Goal: Task Accomplishment & Management: Use online tool/utility

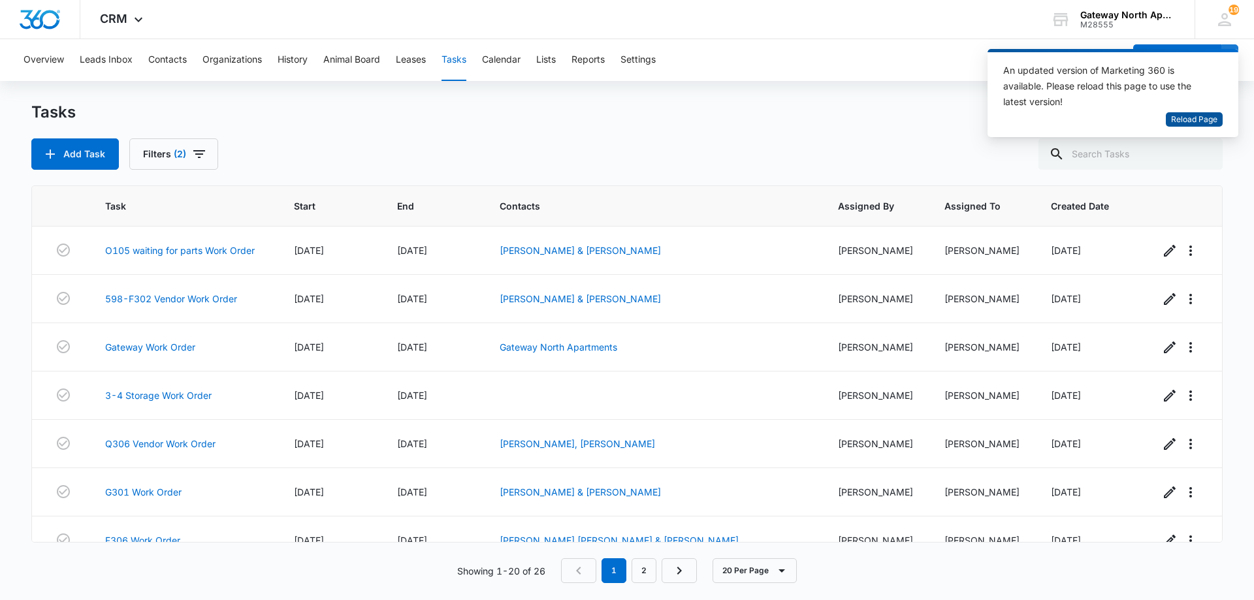
click at [1183, 120] on span "Reload Page" at bounding box center [1194, 120] width 46 height 12
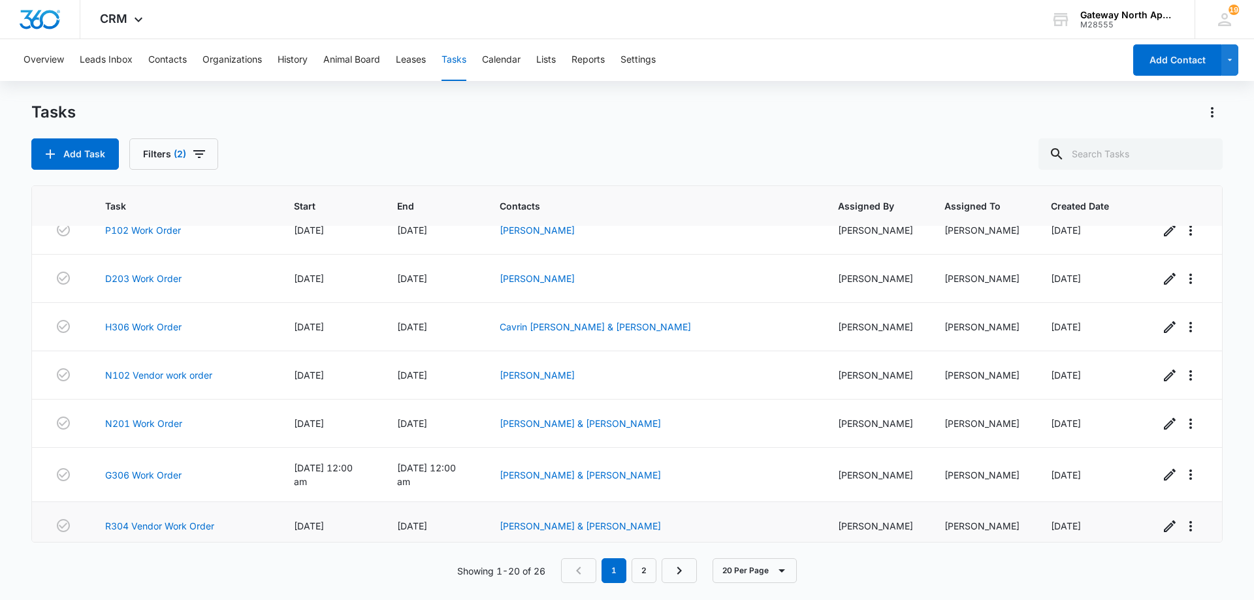
scroll to position [650, 0]
click at [648, 569] on link "2" at bounding box center [643, 570] width 25 height 25
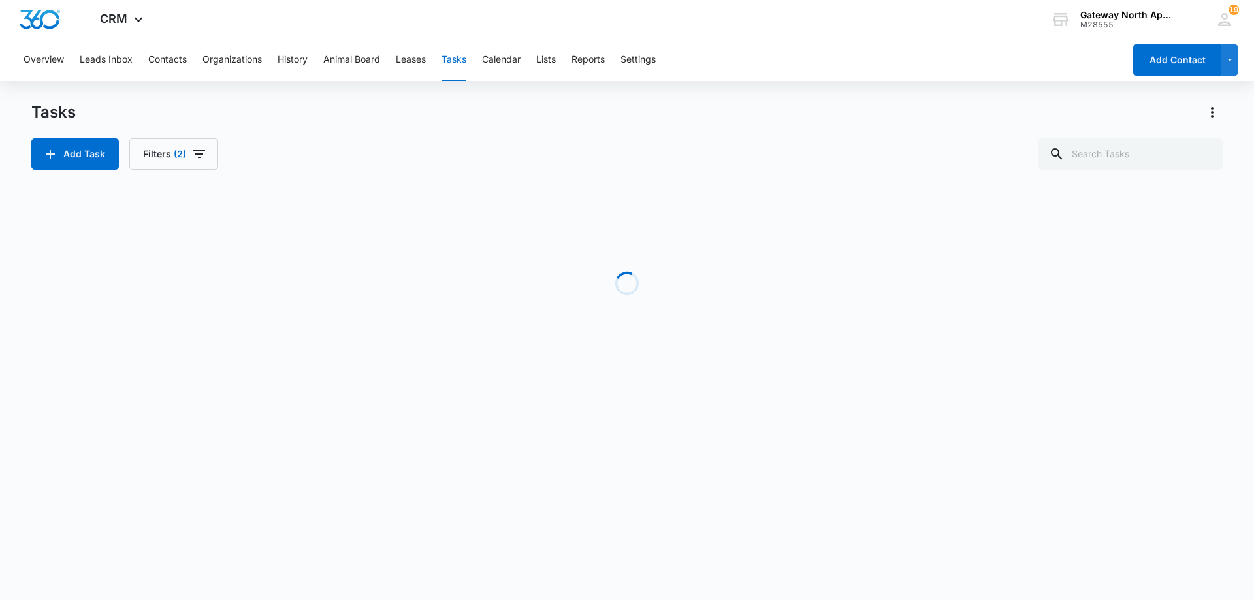
scroll to position [0, 0]
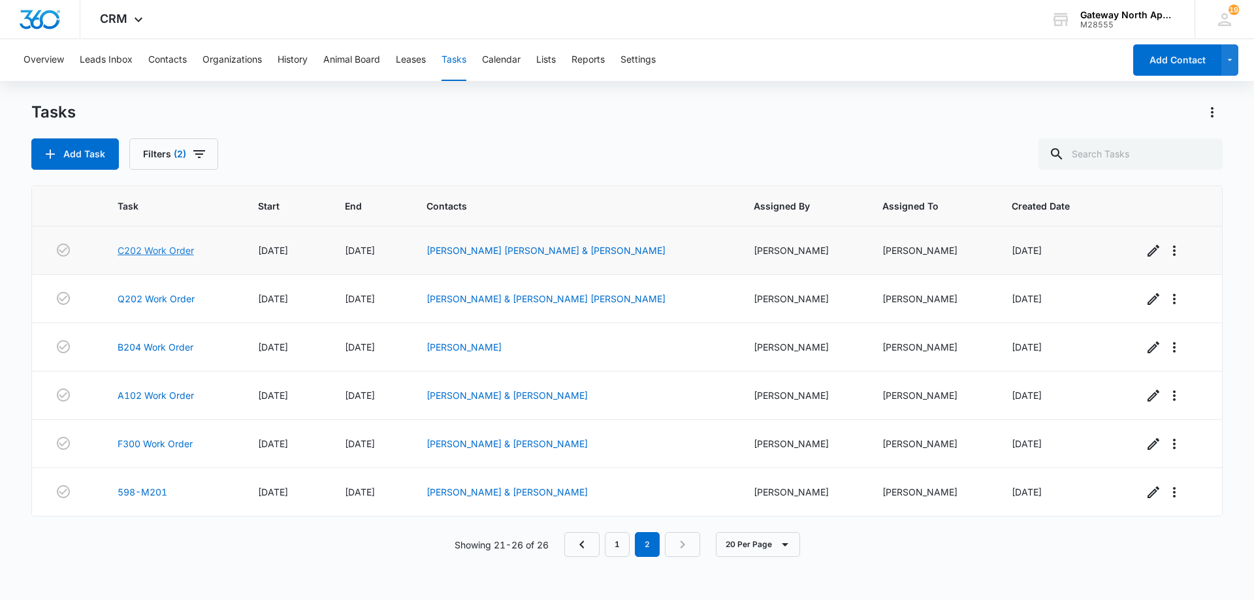
click at [161, 246] on link "C202 Work Order" at bounding box center [156, 251] width 76 height 14
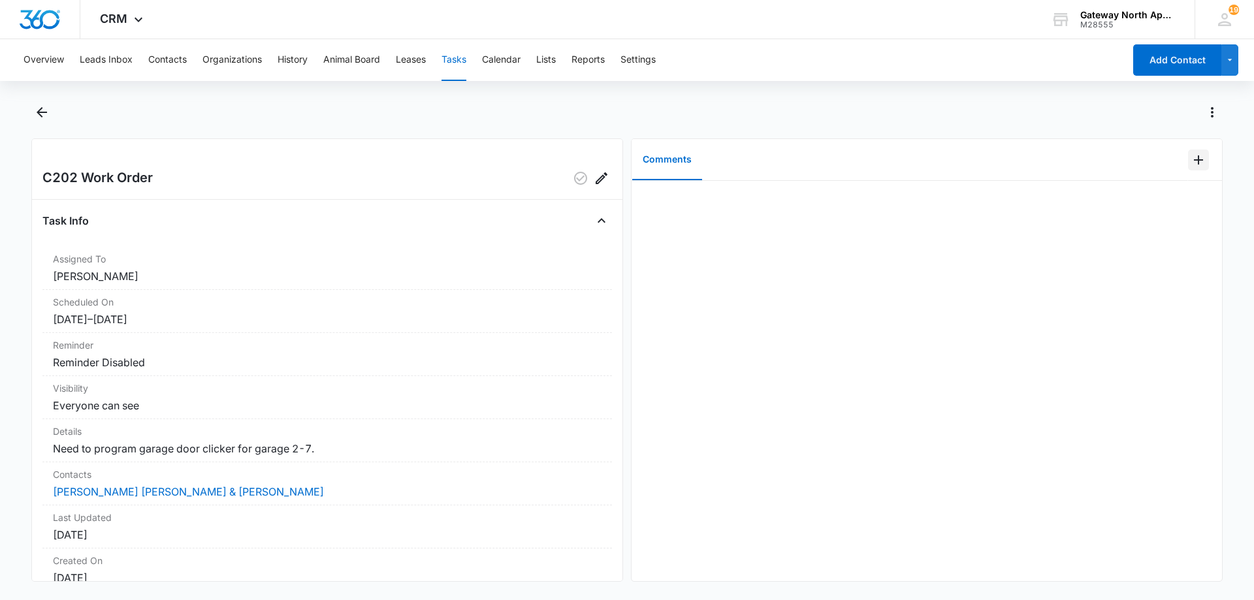
click at [1194, 160] on icon "Add Comment" at bounding box center [1198, 159] width 9 height 9
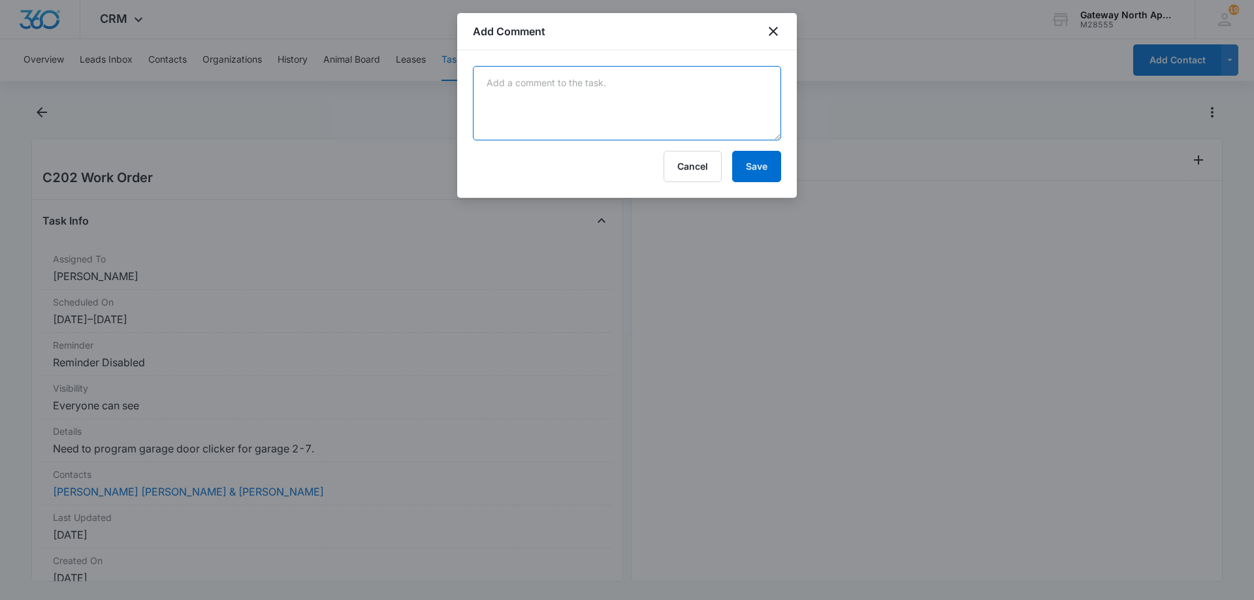
click at [631, 101] on textarea at bounding box center [627, 103] width 308 height 74
type textarea "clicker made gave to shalay"
click at [758, 161] on button "Save" at bounding box center [756, 166] width 49 height 31
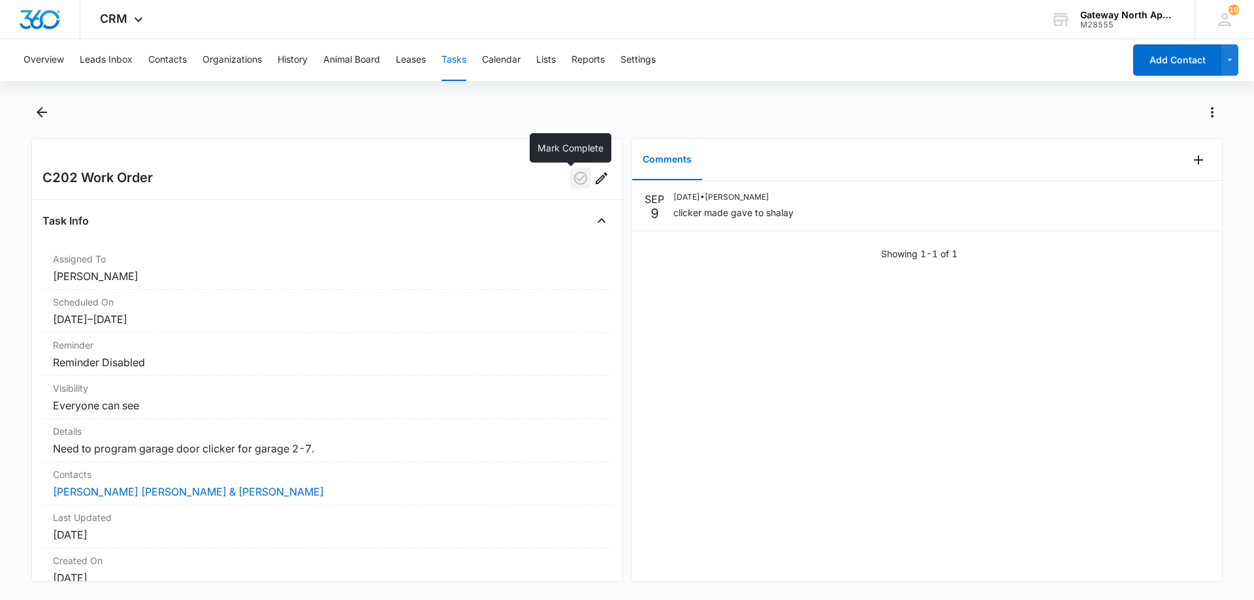
click at [574, 180] on icon "button" at bounding box center [580, 178] width 13 height 13
click at [459, 63] on button "Tasks" at bounding box center [453, 60] width 25 height 42
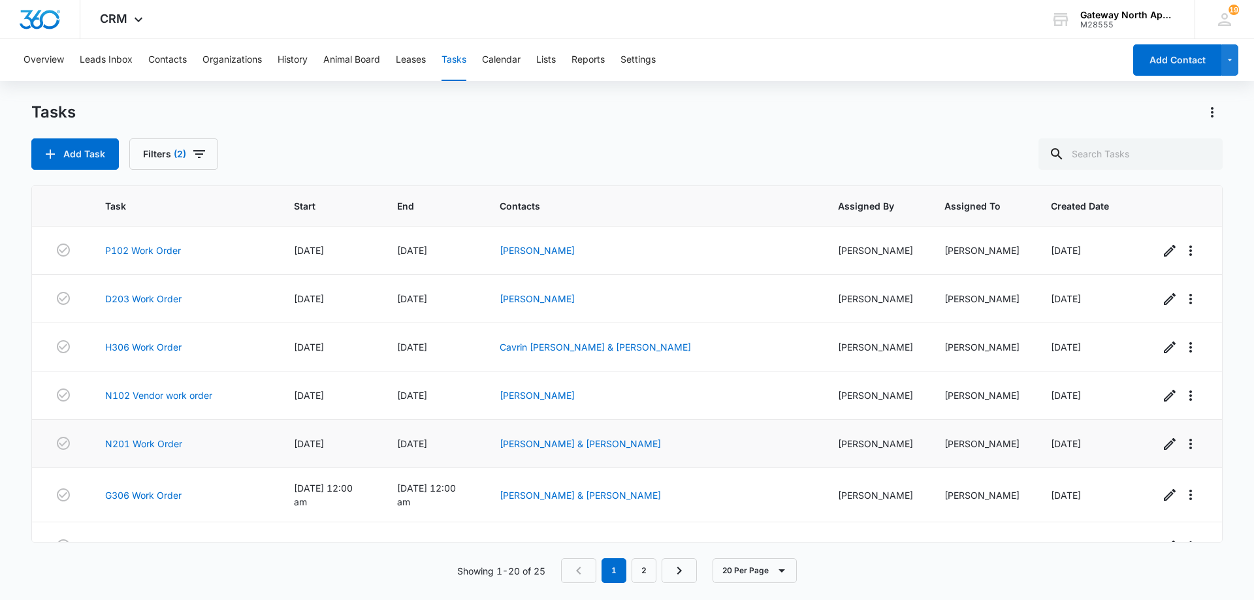
scroll to position [650, 0]
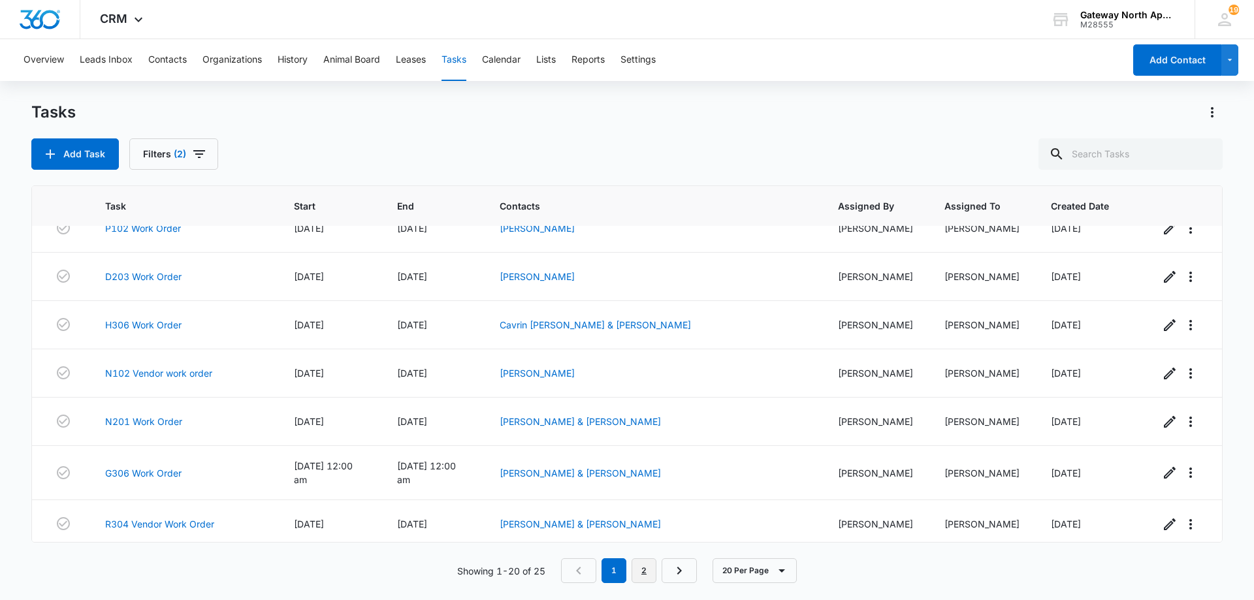
click at [648, 566] on link "2" at bounding box center [643, 570] width 25 height 25
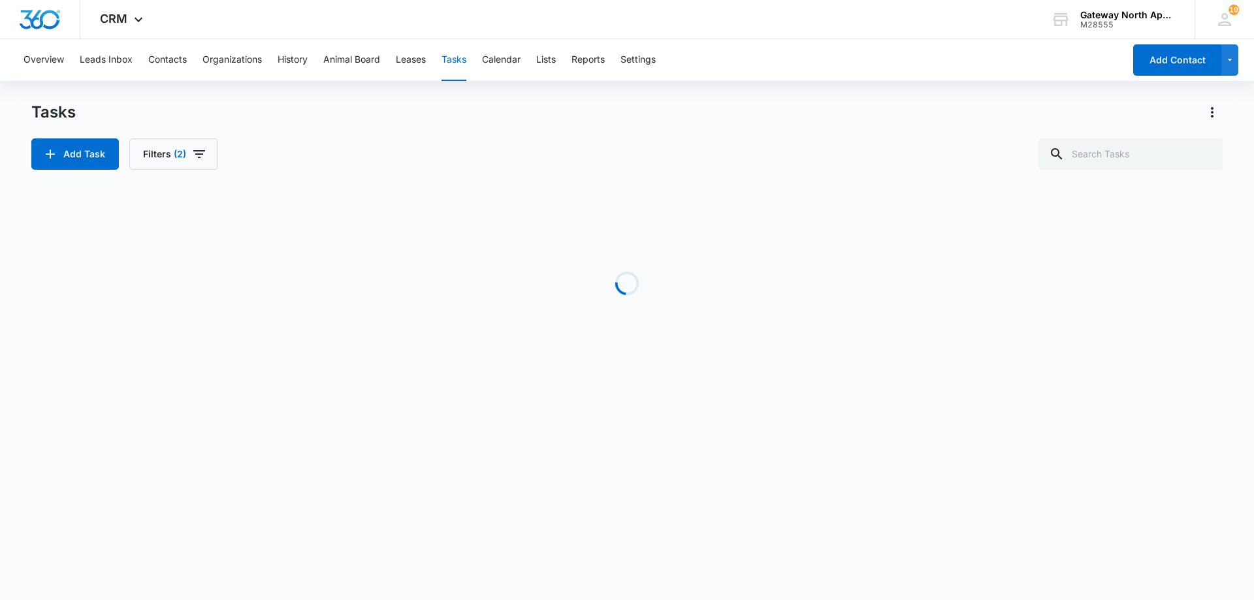
scroll to position [0, 0]
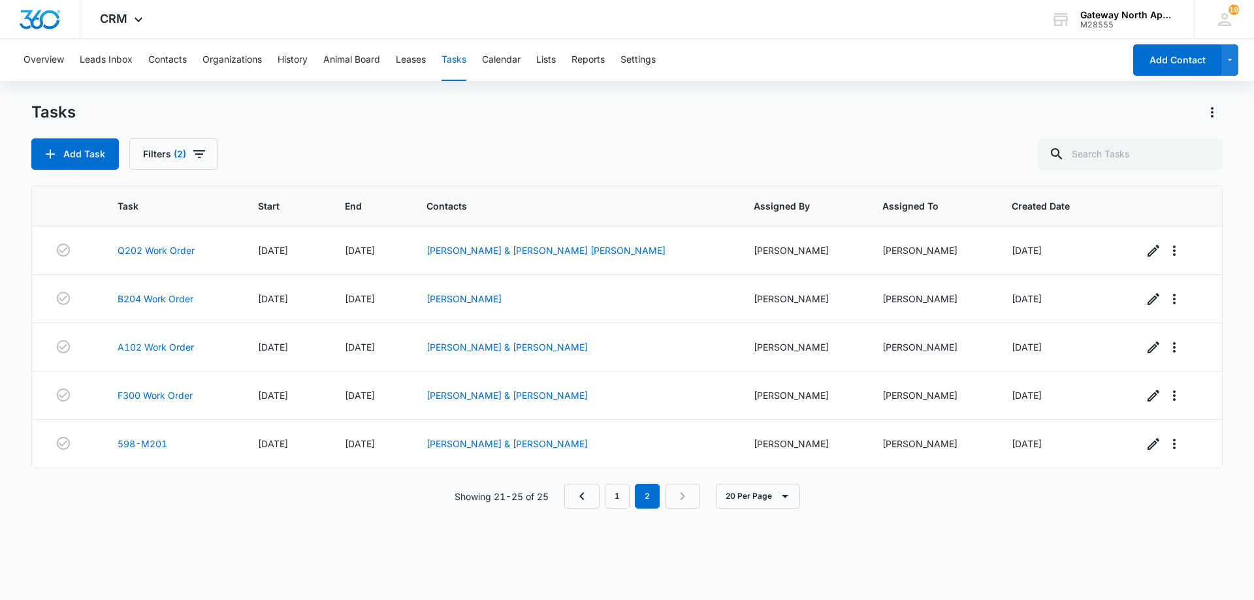
drag, startPoint x: 419, startPoint y: 293, endPoint x: 12, endPoint y: 69, distance: 465.3
click at [411, 296] on td "[DATE]" at bounding box center [370, 299] width 82 height 48
